Goal: Task Accomplishment & Management: Manage account settings

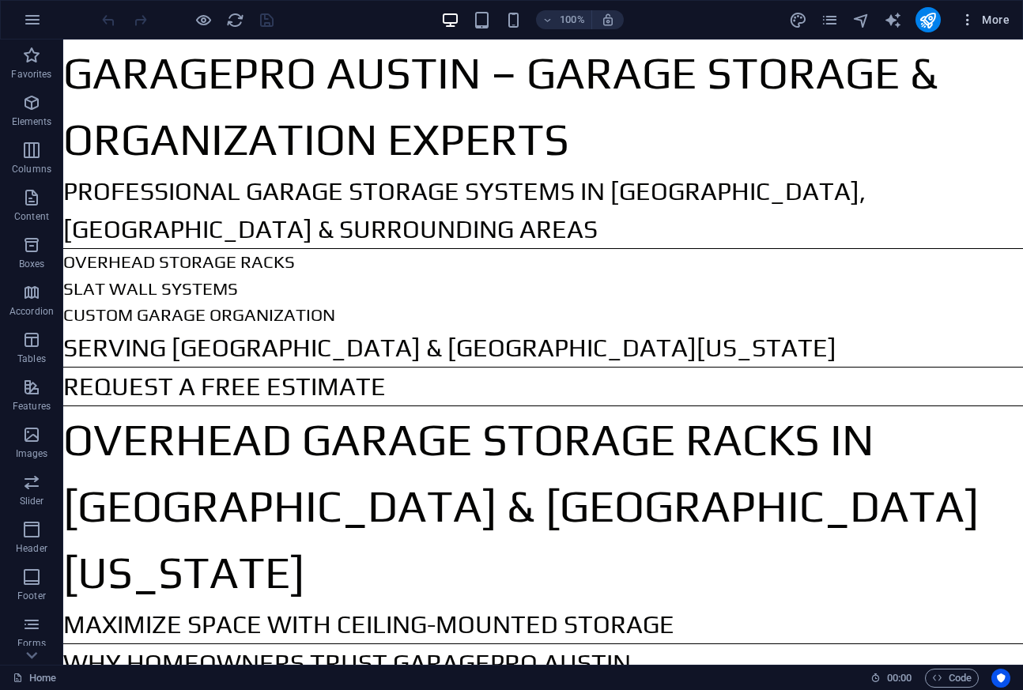
click at [999, 28] on span "More" at bounding box center [985, 20] width 50 height 16
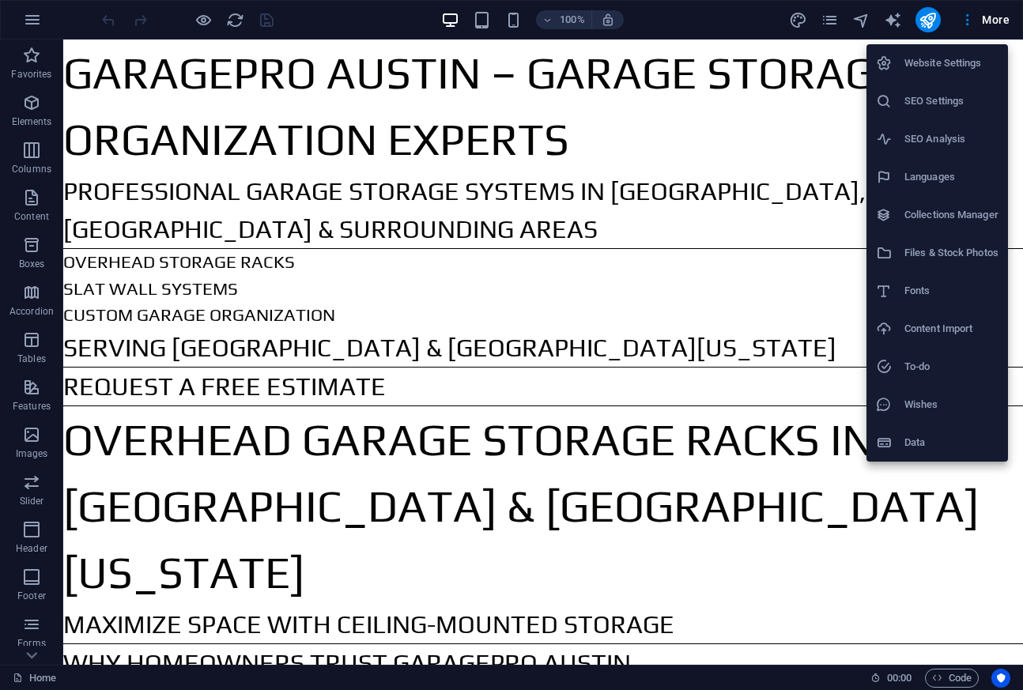
click at [955, 103] on h6 "SEO Settings" at bounding box center [952, 101] width 94 height 19
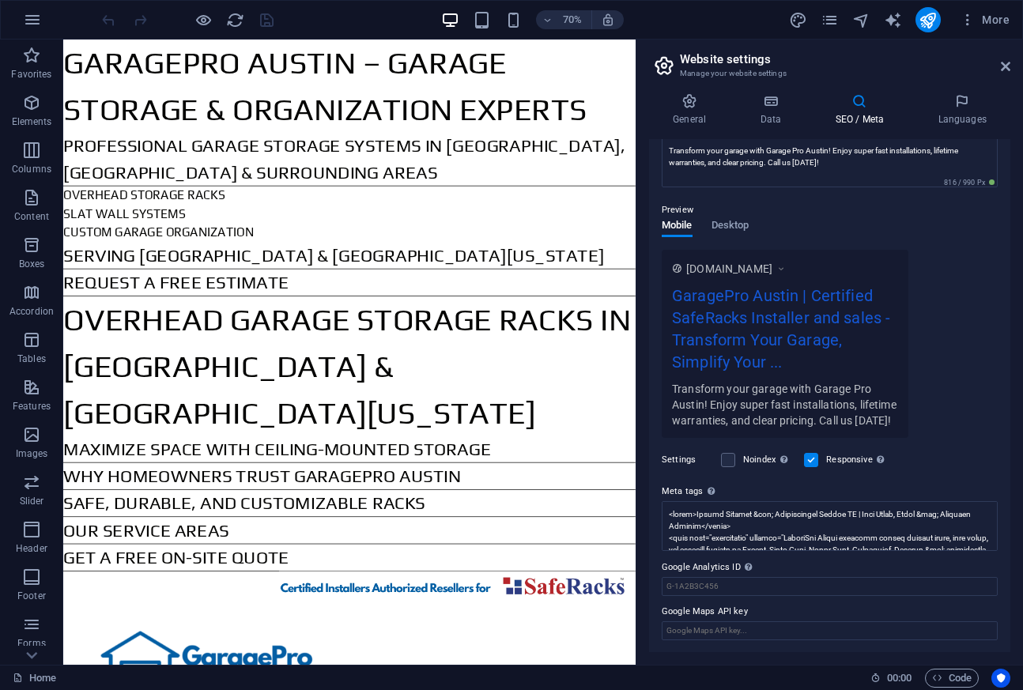
scroll to position [167, 0]
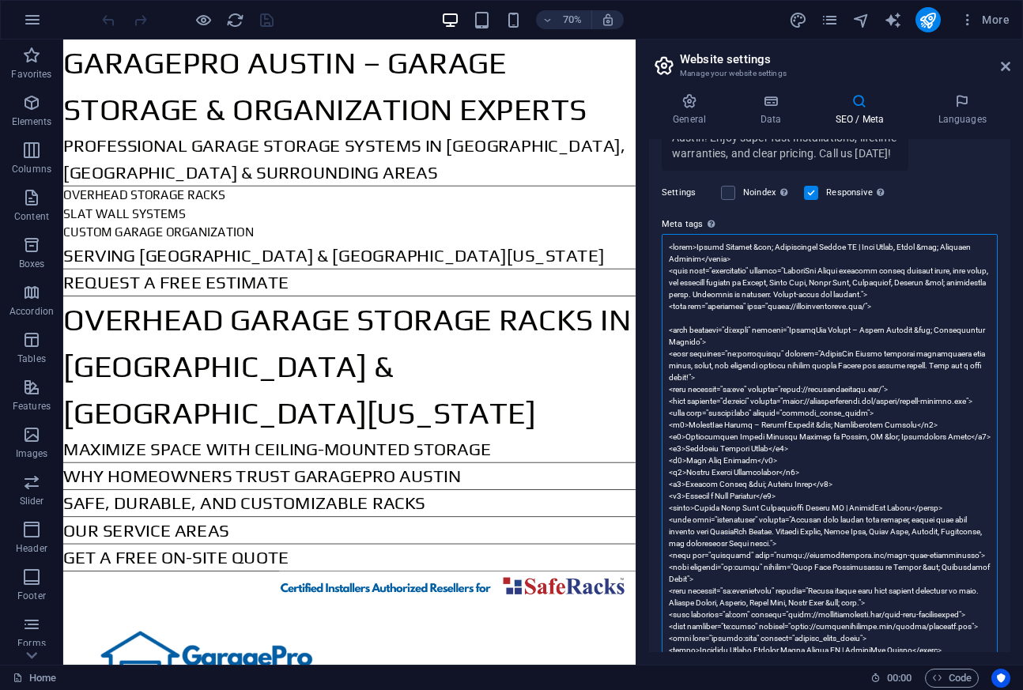
scroll to position [409, 0]
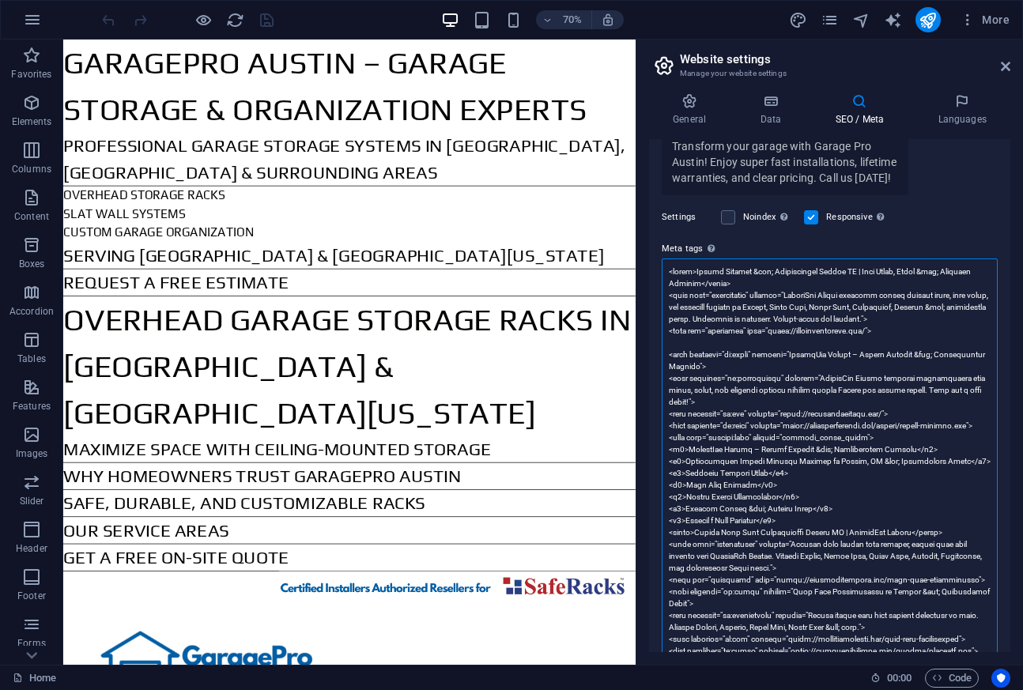
drag, startPoint x: 817, startPoint y: 539, endPoint x: 668, endPoint y: 273, distance: 305.2
click at [668, 273] on textarea "Meta tags Enter HTML code here that will be placed inside the tags of your webs…" at bounding box center [830, 580] width 336 height 643
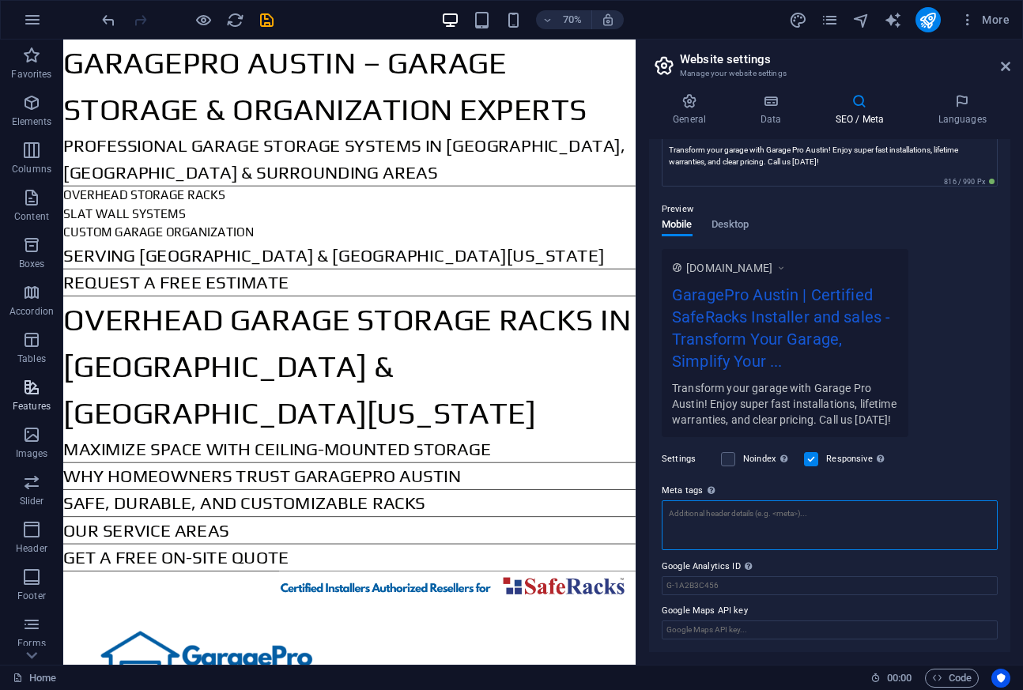
scroll to position [179, 0]
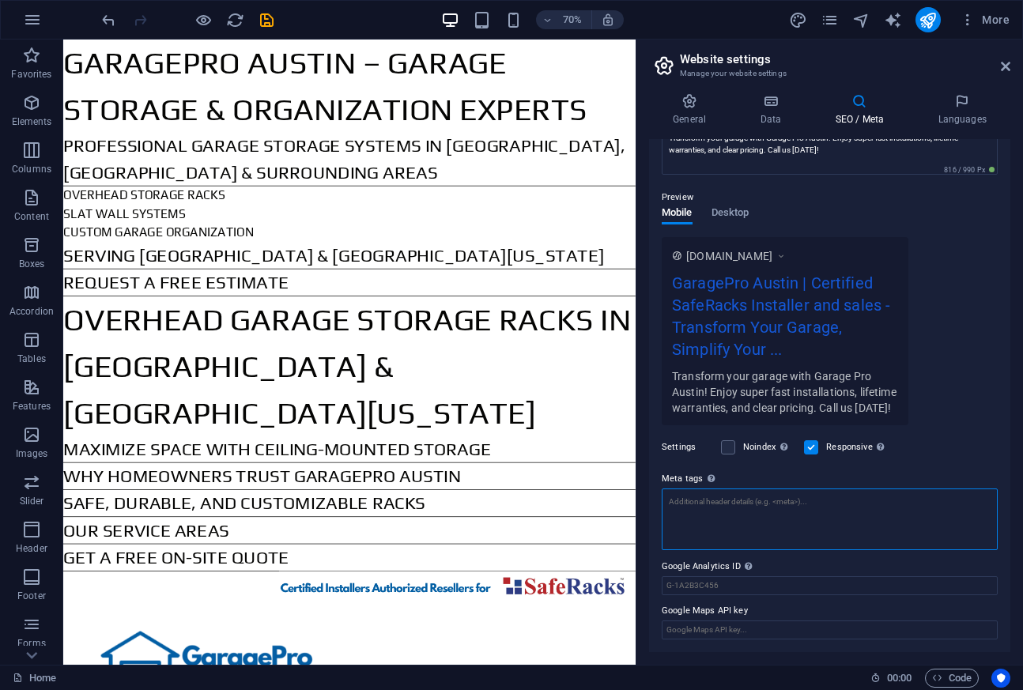
paste textarea "<title>GaragePro Austin | Garage Storage Racks & Organization</title> <meta nam…"
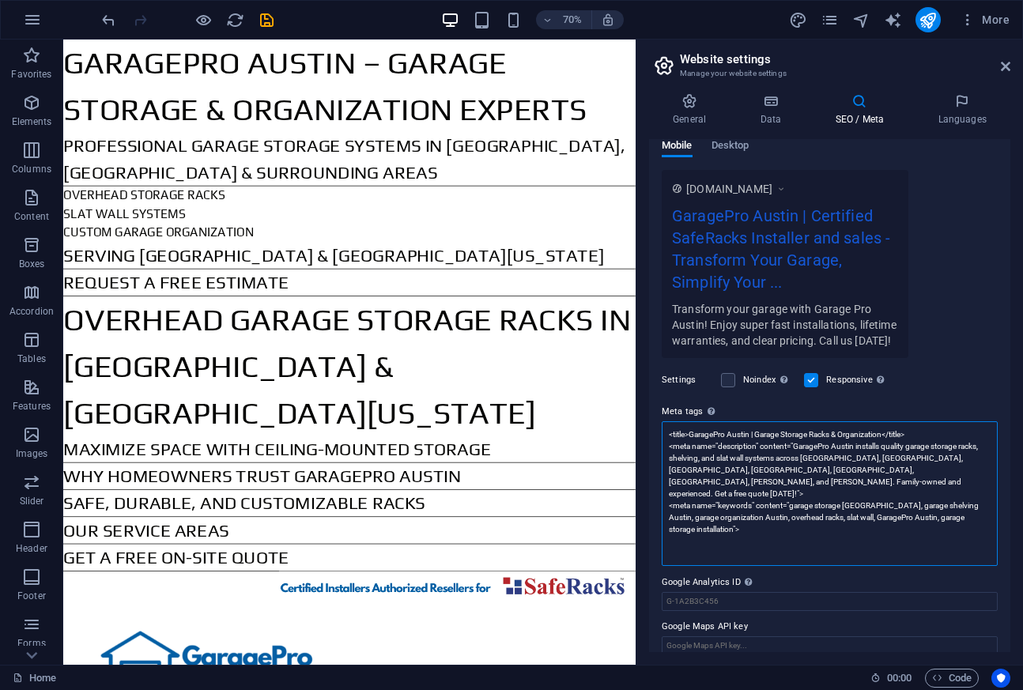
scroll to position [262, 0]
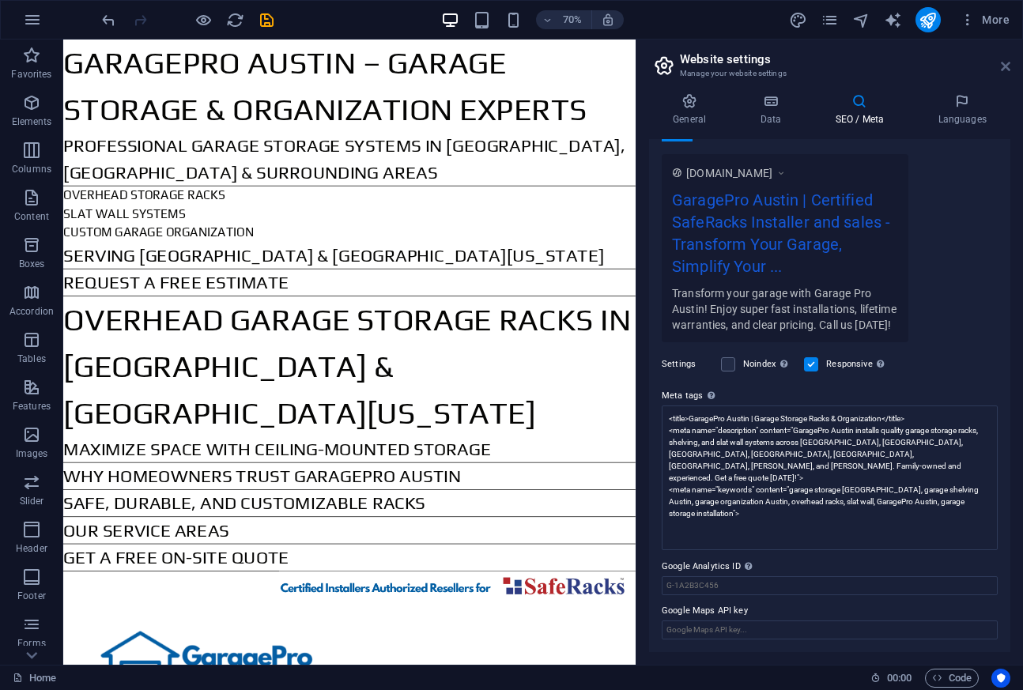
type textarea "<title>GaragePro Austin | Garage Storage Racks &amp; Organization</title> <meta…"
click at [1004, 68] on body "garage pro austin Home Favorites Elements Columns Content Boxes Accordion Table…" at bounding box center [511, 345] width 1023 height 690
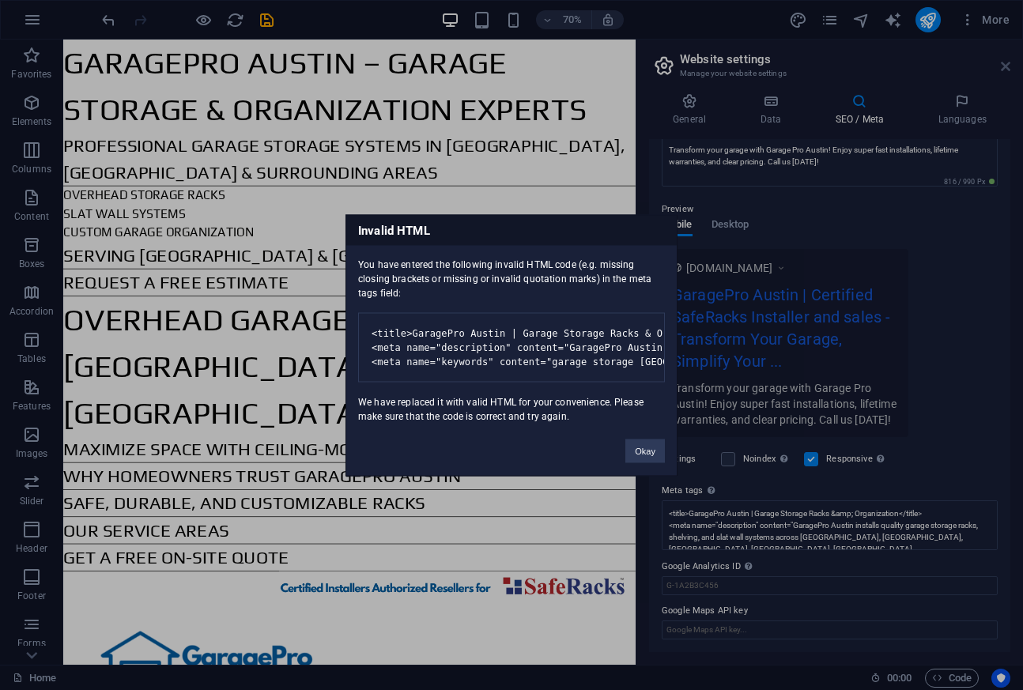
scroll to position [167, 0]
click at [644, 463] on button "Okay" at bounding box center [646, 451] width 40 height 24
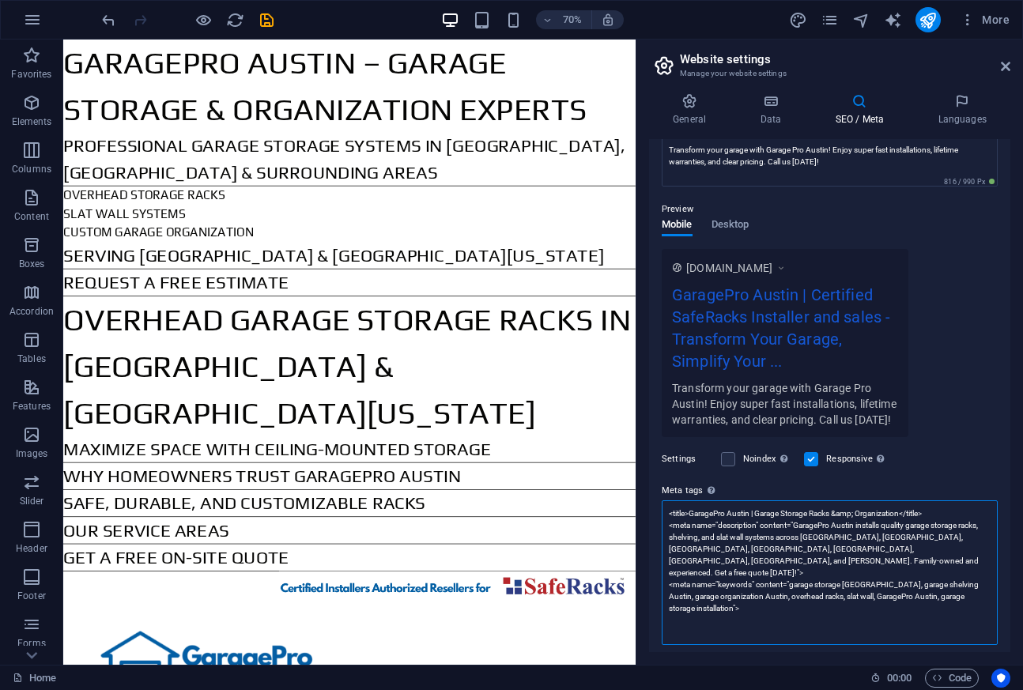
click at [793, 621] on textarea "<title>GaragePro Austin | Garage Storage Racks &amp; Organization</title> <meta…" at bounding box center [830, 573] width 336 height 145
click at [242, 23] on icon "reload" at bounding box center [235, 20] width 18 height 18
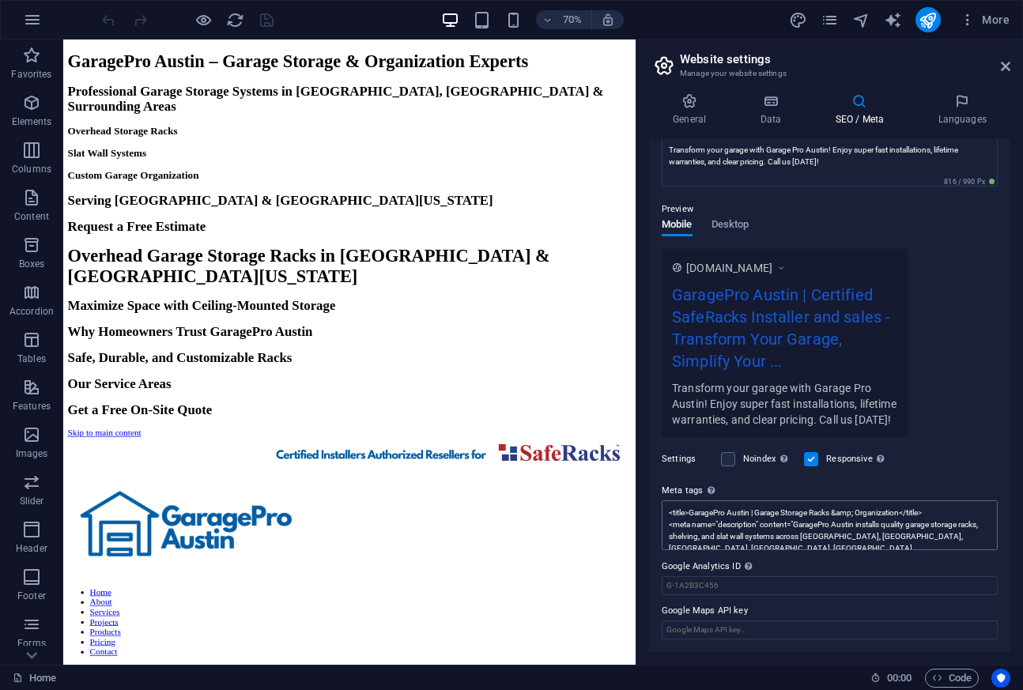
scroll to position [0, 0]
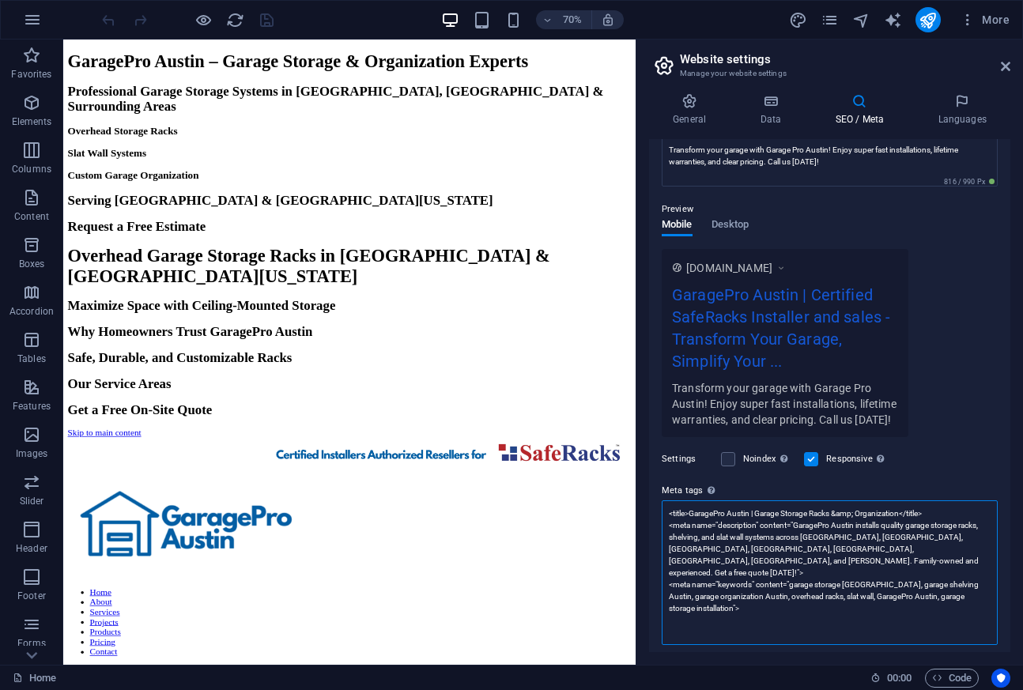
drag, startPoint x: 728, startPoint y: 598, endPoint x: 637, endPoint y: 498, distance: 134.4
click at [637, 498] on aside "Website settings Manage your website settings General Data SEO / Meta Languages…" at bounding box center [830, 353] width 388 height 626
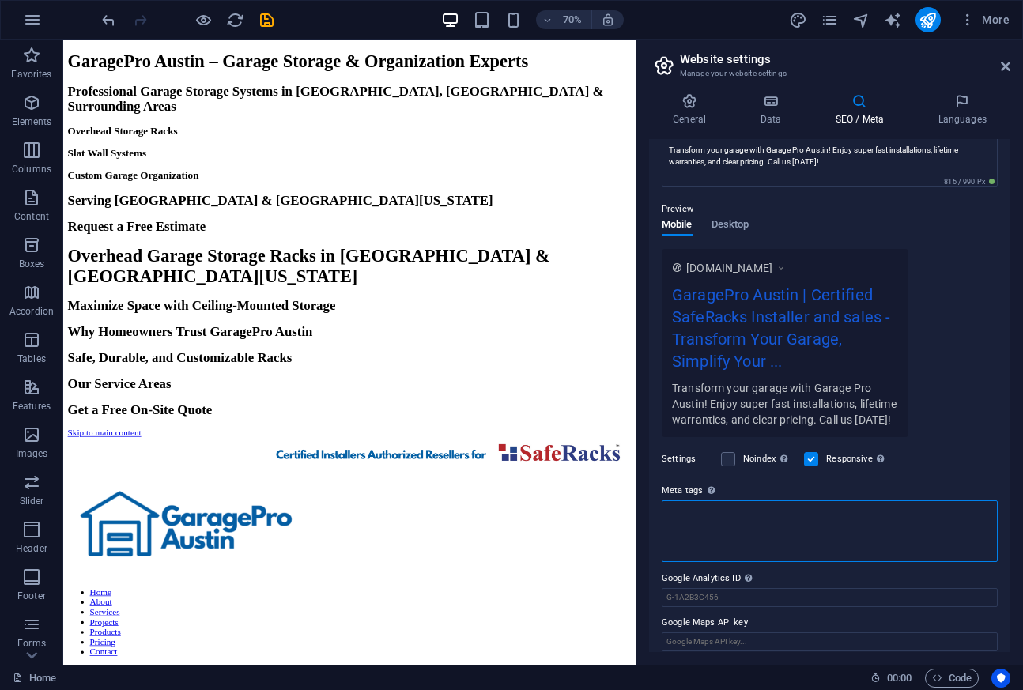
paste textarea "<title>GaragePro Austin | Garage Storage Racks & Organization</title> <meta nam…"
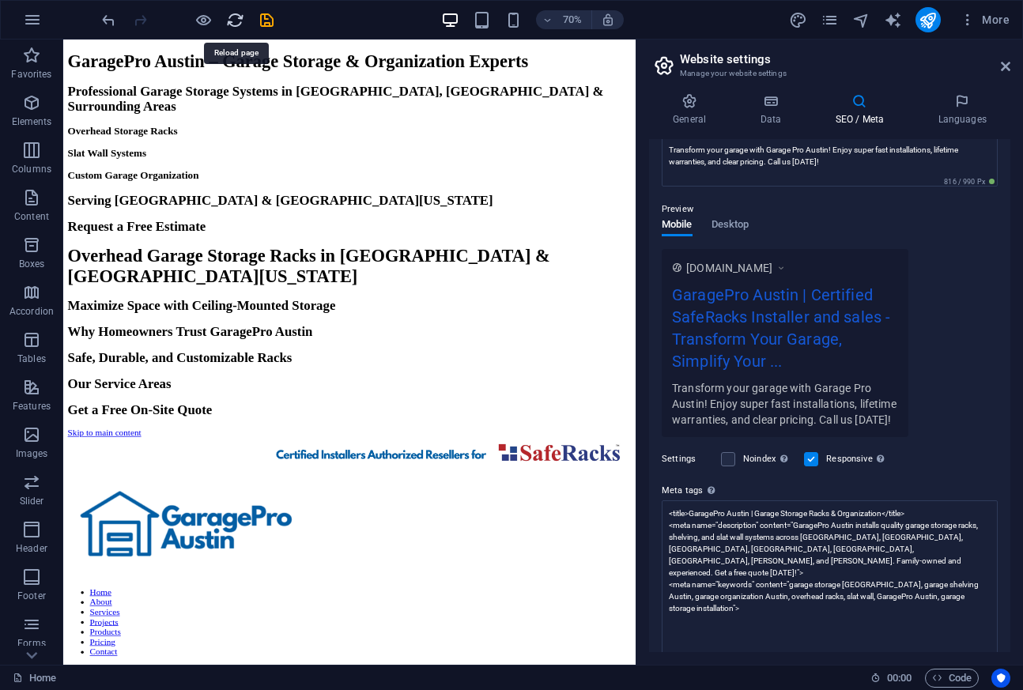
type textarea "<title>GaragePro Austin | Garage Storage Racks &amp; Organization</title> <meta…"
click at [238, 22] on body "garage pro austin Home Favorites Elements Columns Content Boxes Accordion Table…" at bounding box center [511, 345] width 1023 height 690
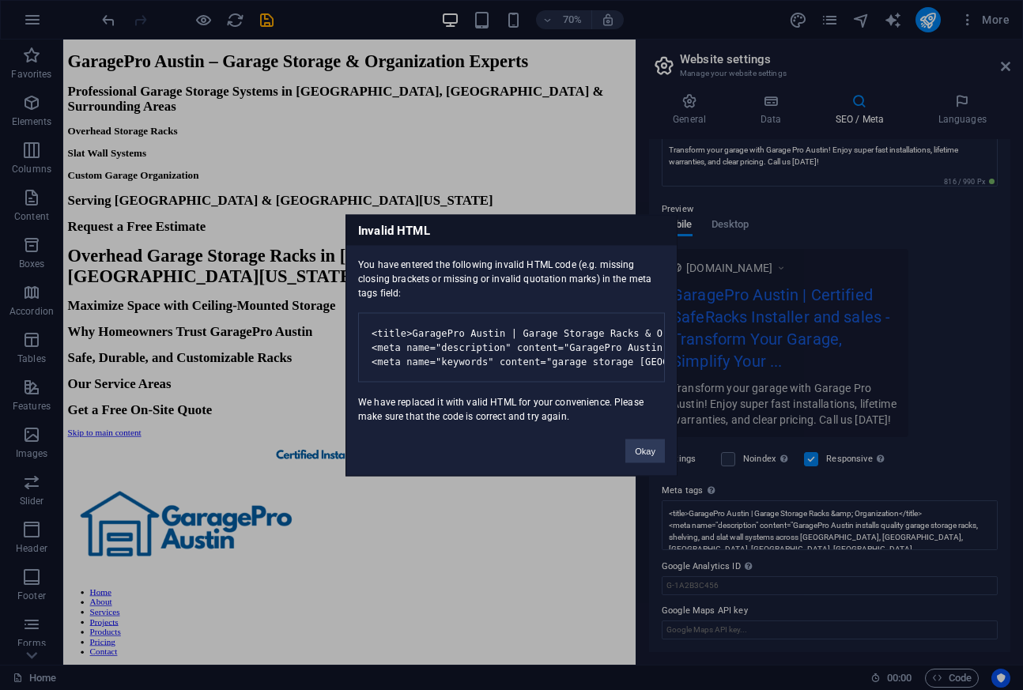
click at [641, 463] on button "Okay" at bounding box center [646, 451] width 40 height 24
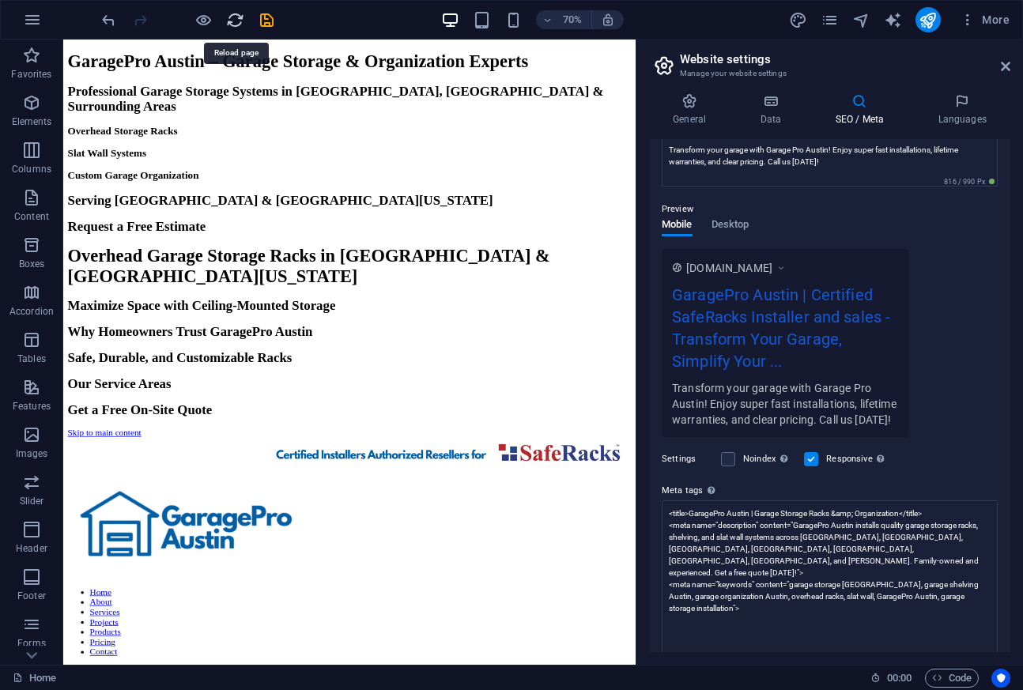
click at [237, 23] on icon "reload" at bounding box center [235, 20] width 18 height 18
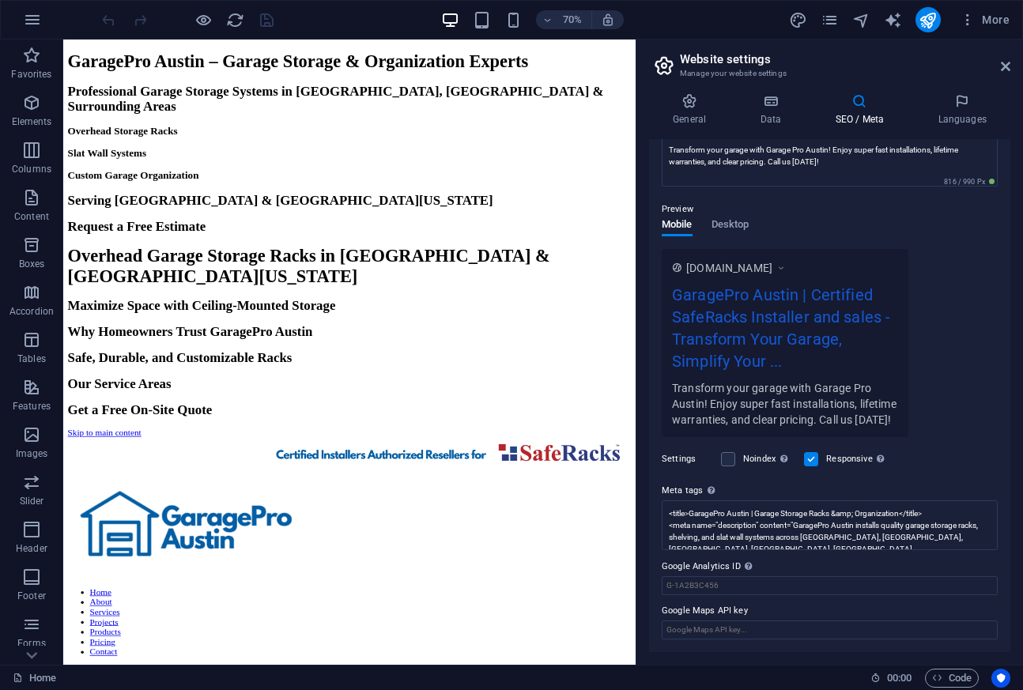
drag, startPoint x: 375, startPoint y: 672, endPoint x: 118, endPoint y: 74, distance: 651.6
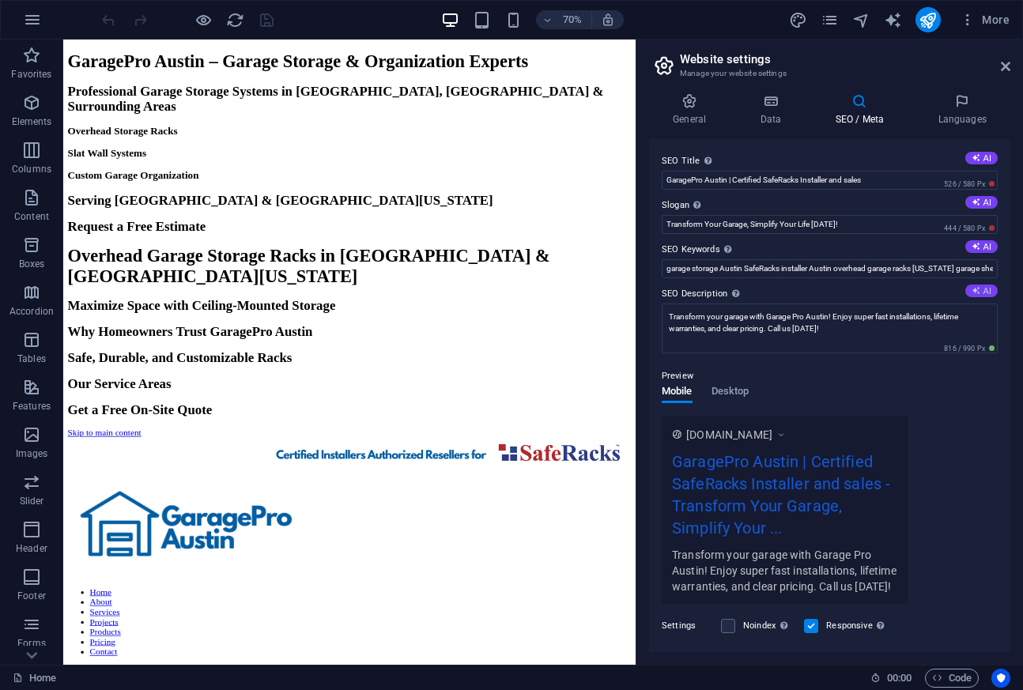
click at [982, 291] on button "AI" at bounding box center [982, 291] width 32 height 13
type textarea "Transform your garage with GaragePro Austin! Fast installs, lifetime warranty, …"
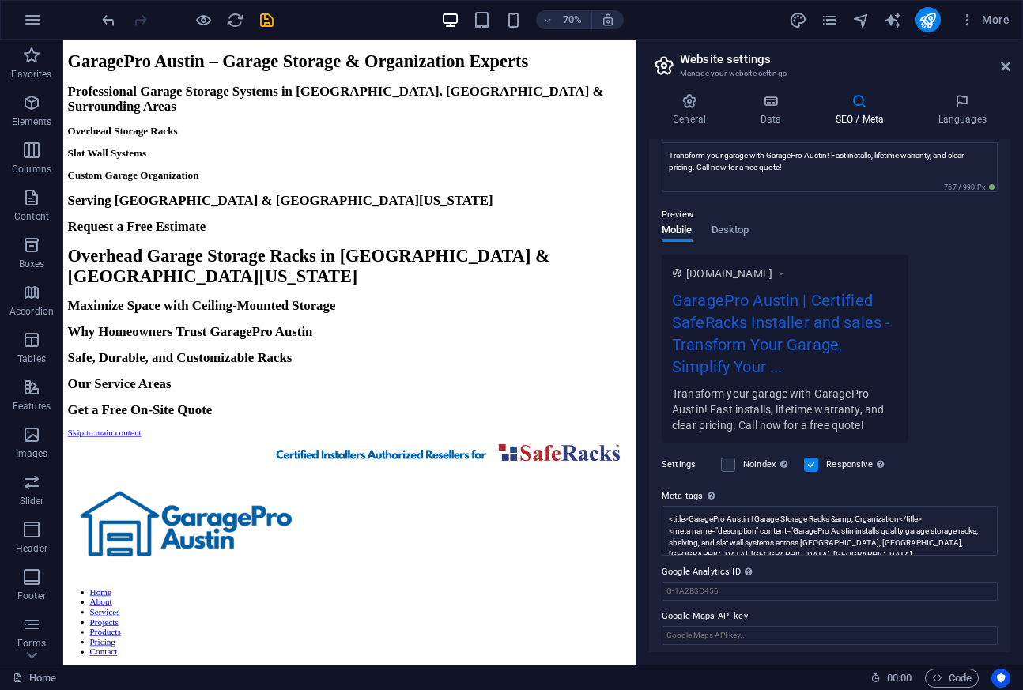
scroll to position [167, 0]
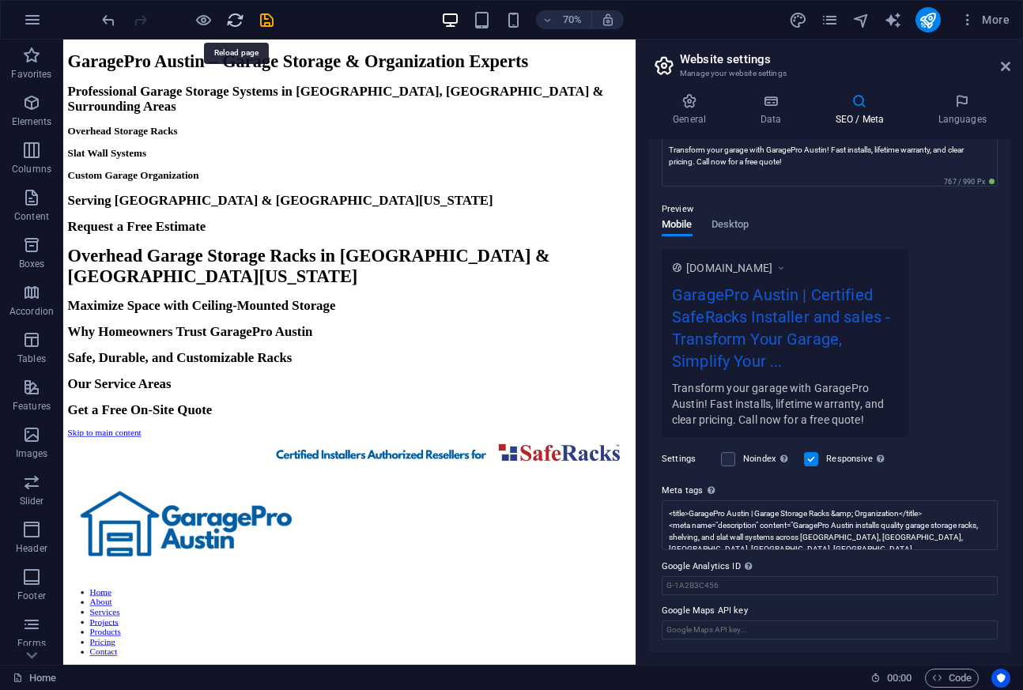
click at [240, 25] on icon "reload" at bounding box center [235, 20] width 18 height 18
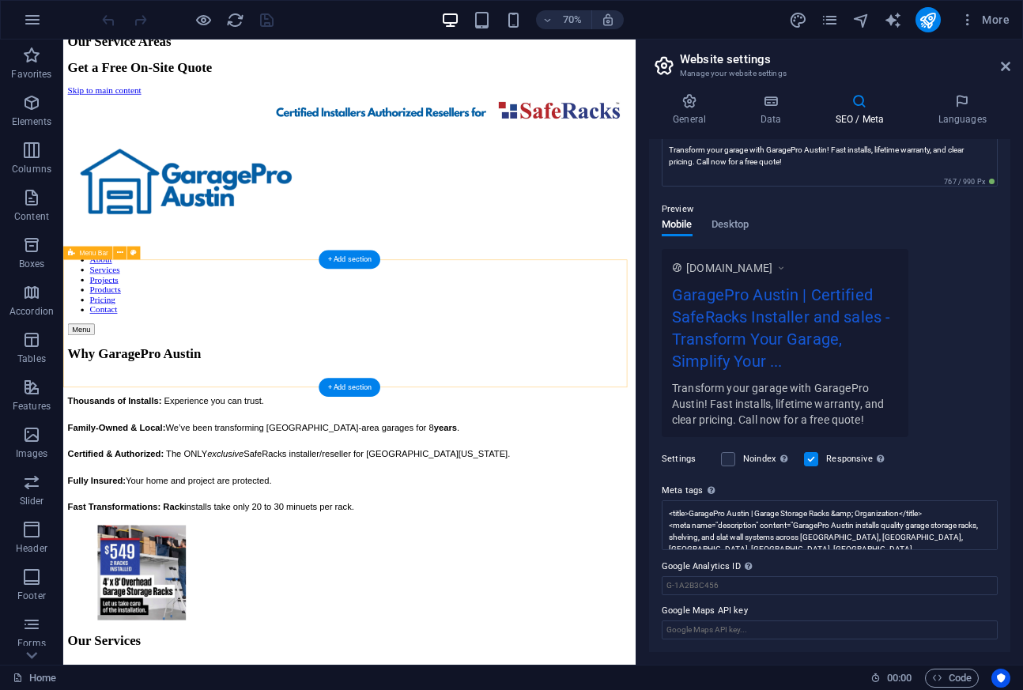
scroll to position [491, 0]
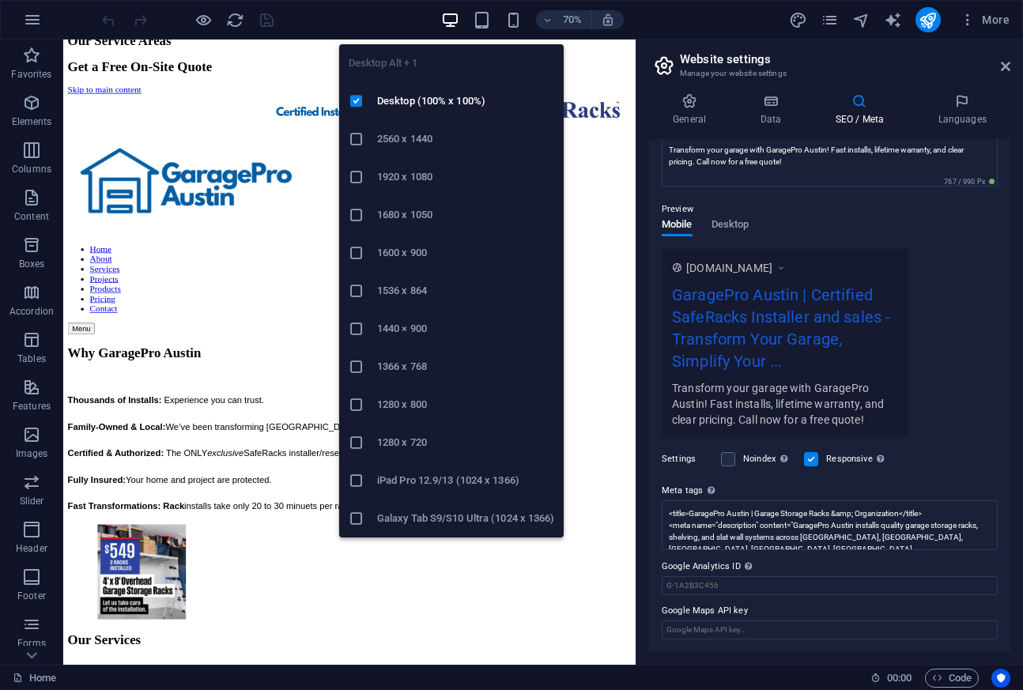
drag, startPoint x: 405, startPoint y: 214, endPoint x: 804, endPoint y: 66, distance: 425.5
click at [405, 214] on h6 "1680 x 1050" at bounding box center [465, 215] width 177 height 19
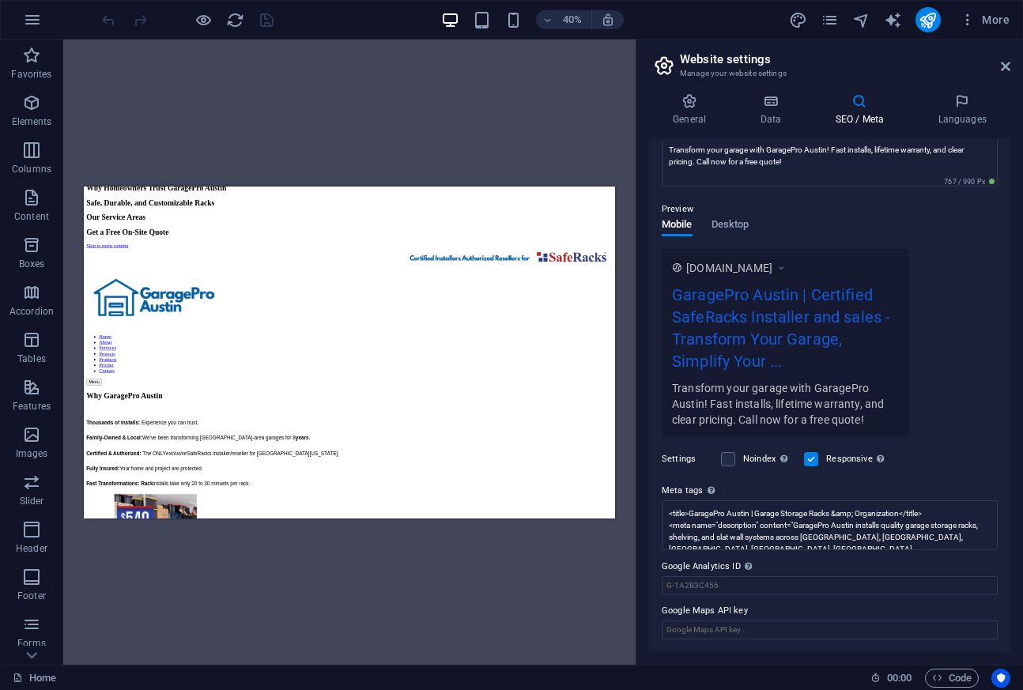
scroll to position [0, 0]
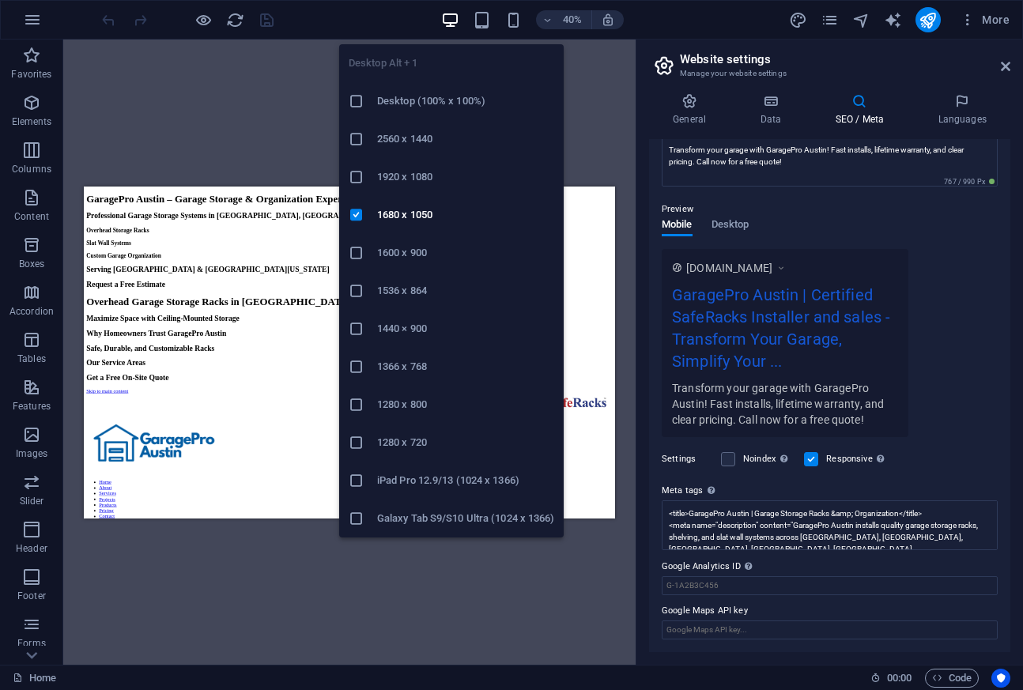
drag, startPoint x: 410, startPoint y: 254, endPoint x: 767, endPoint y: 137, distance: 376.2
click at [410, 254] on h6 "1600 x 900" at bounding box center [465, 253] width 177 height 19
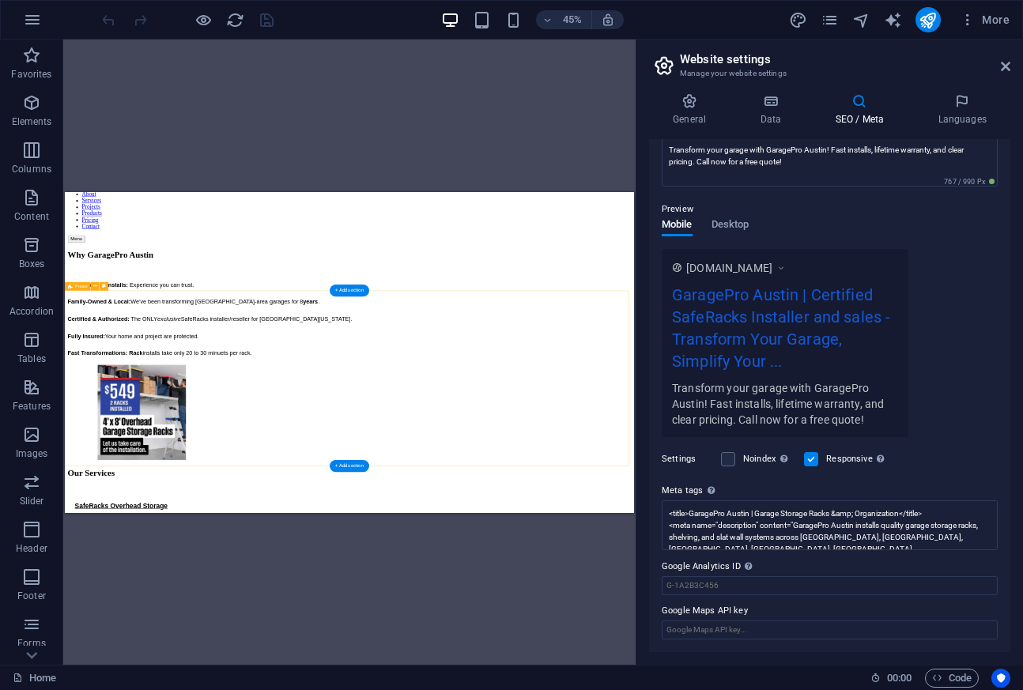
scroll to position [265, 0]
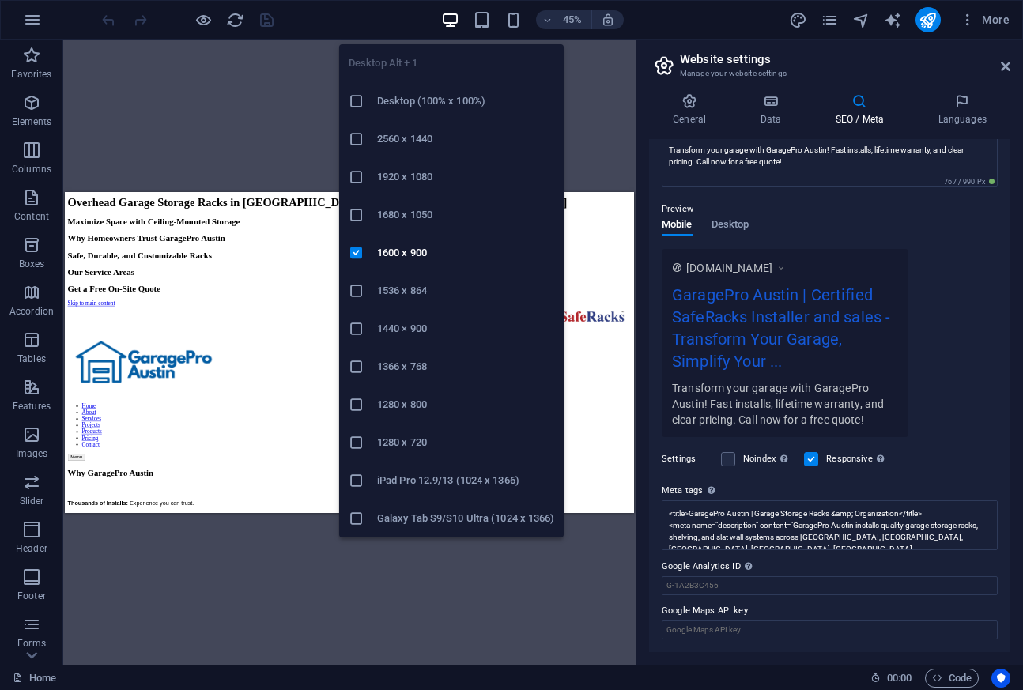
click at [415, 395] on h6 "1280 x 800" at bounding box center [465, 404] width 177 height 19
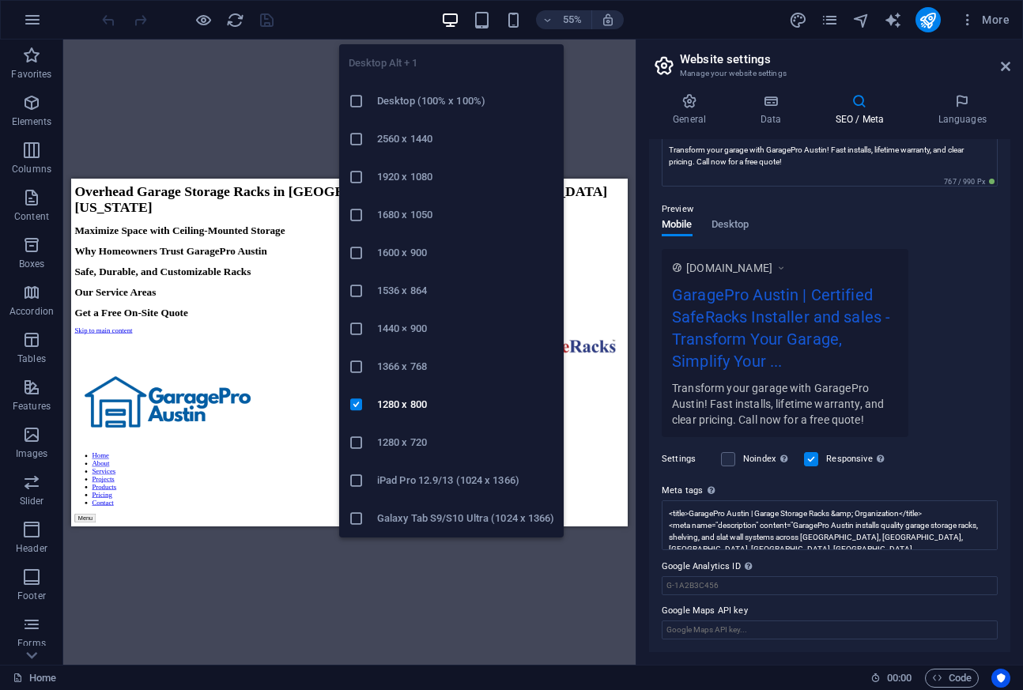
click at [452, 19] on icon "button" at bounding box center [450, 20] width 18 height 18
click at [412, 101] on h6 "Desktop (100% x 100%)" at bounding box center [465, 101] width 177 height 19
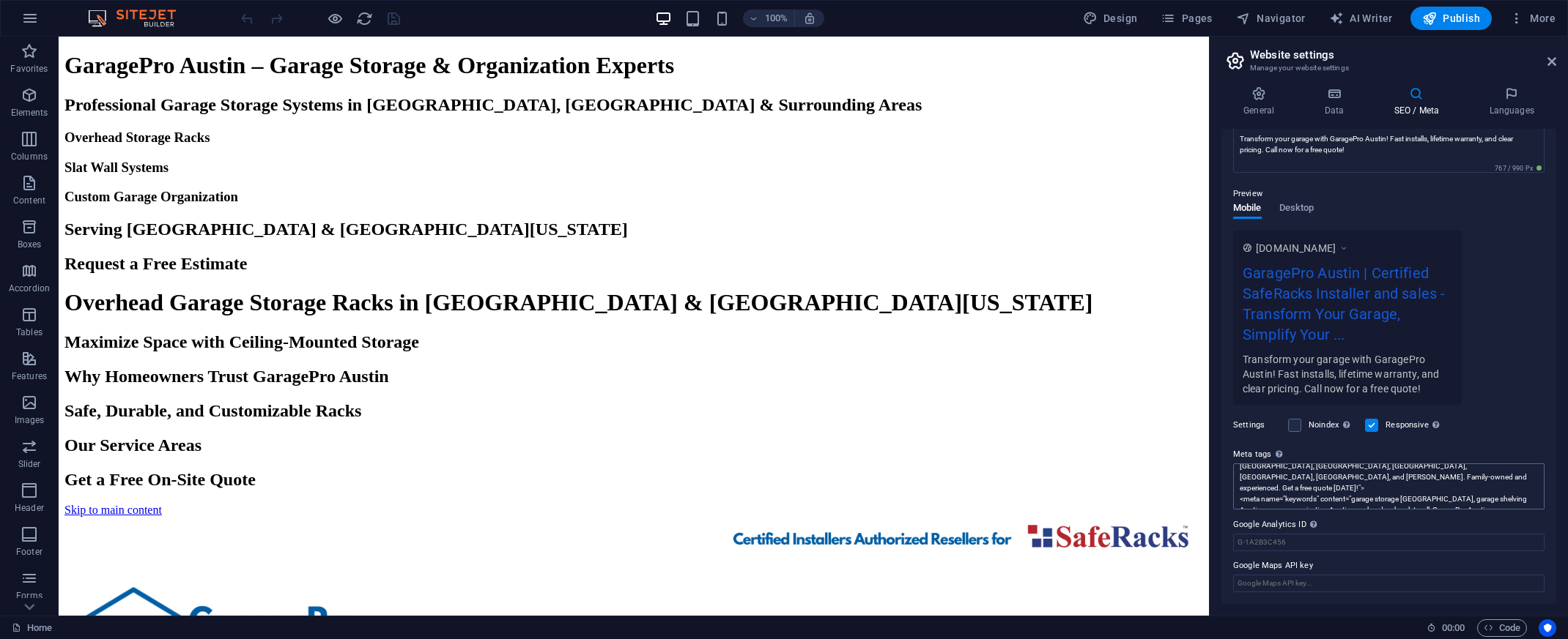
scroll to position [0, 0]
